Goal: Task Accomplishment & Management: Use online tool/utility

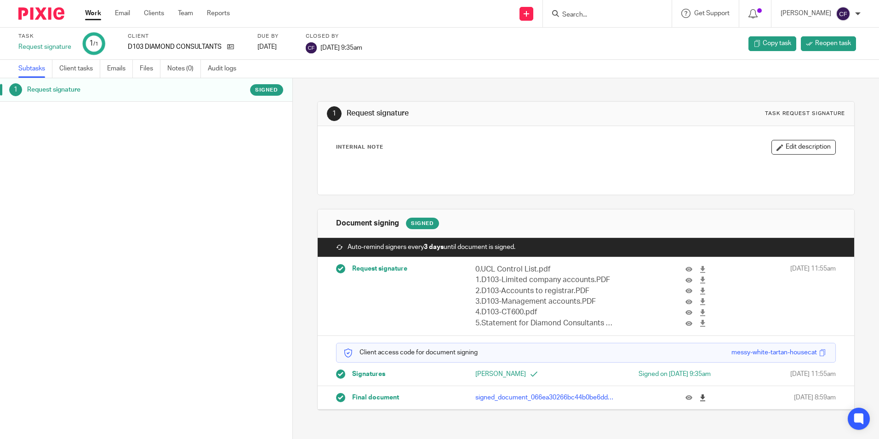
click at [699, 397] on icon at bounding box center [702, 397] width 7 height 7
click at [859, 14] on div at bounding box center [858, 14] width 6 height 6
click at [604, 57] on div "Task Request signature 1 /1 Client D103 DIAMOND CONSULTANTS LTD Due by 2025-09-…" at bounding box center [439, 44] width 879 height 32
click at [699, 398] on icon at bounding box center [702, 397] width 7 height 7
